Goal: Go to known website: Access a specific website the user already knows

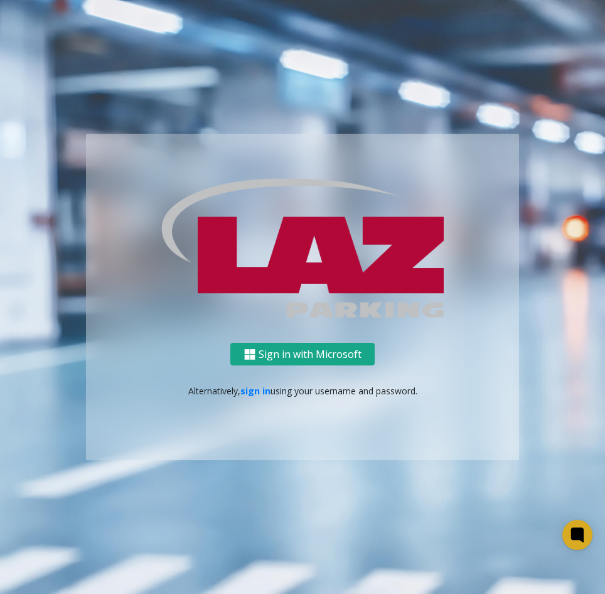
click at [330, 358] on button "Sign in with Microsoft" at bounding box center [302, 354] width 144 height 23
